Goal: Find specific page/section: Locate a particular part of the current website

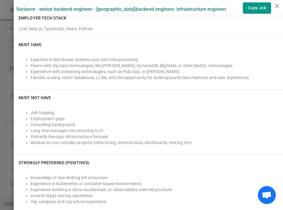
scroll to position [164, 0]
click at [8, 71] on div at bounding box center [141, 105] width 283 height 210
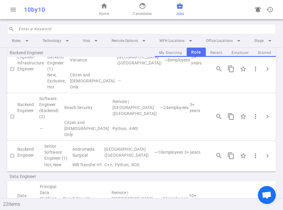
scroll to position [68, 0]
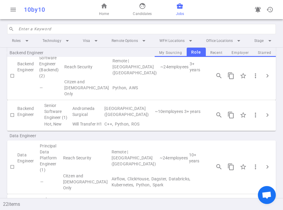
click at [38, 26] on input "search" at bounding box center [146, 29] width 254 height 10
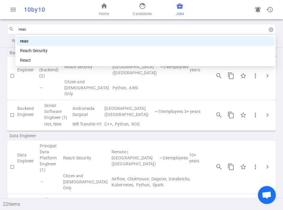
type input "reach"
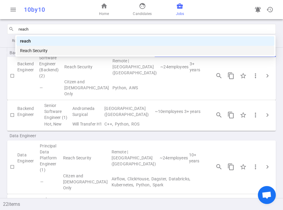
click at [40, 51] on div "Reach Security" at bounding box center [145, 50] width 251 height 7
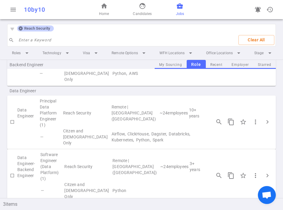
scroll to position [47, 0]
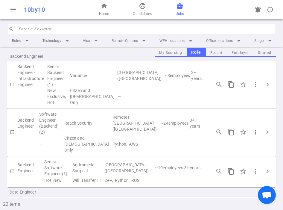
scroll to position [13, 0]
click at [83, 118] on td "Reach Security" at bounding box center [88, 122] width 48 height 24
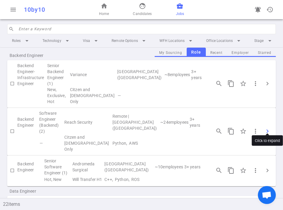
click at [267, 127] on span "chevron_right" at bounding box center [267, 130] width 7 height 7
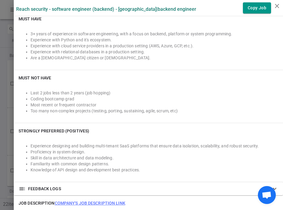
scroll to position [130, 0]
